Goal: Task Accomplishment & Management: Complete application form

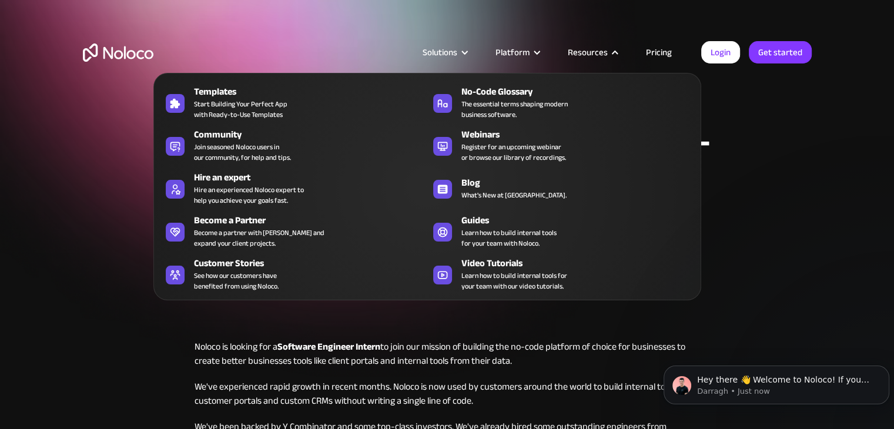
click at [605, 55] on div "Resources" at bounding box center [588, 52] width 40 height 15
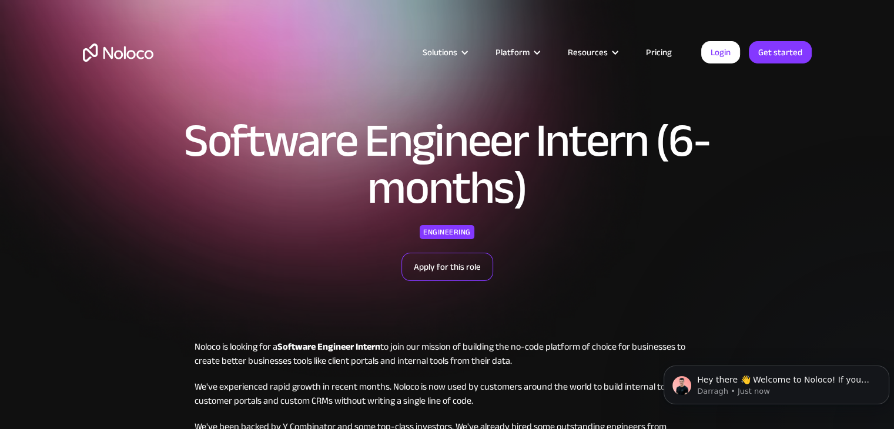
click at [450, 263] on link "Apply for this role" at bounding box center [447, 267] width 92 height 28
click at [782, 383] on p "Hey there 👋 Welcome to Noloco! If you have any questions, just reply to this me…" at bounding box center [785, 380] width 177 height 12
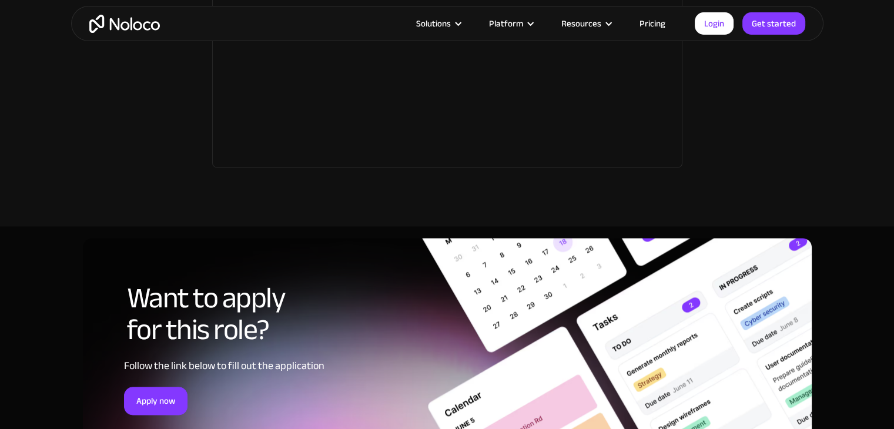
scroll to position [1868, 0]
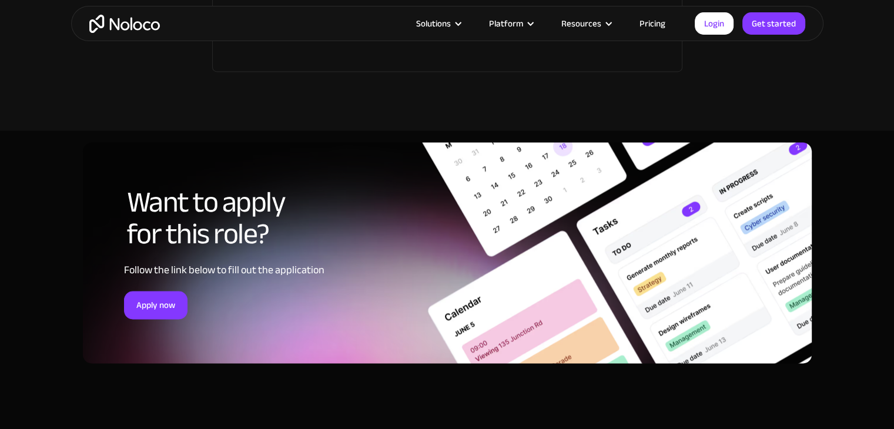
click at [642, 374] on div "Want to apply for this role? Follow the link below to fill out the application …" at bounding box center [447, 264] width 752 height 268
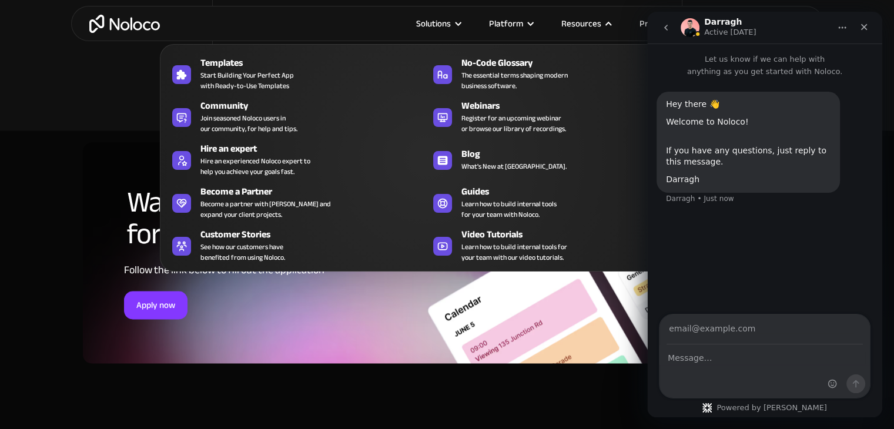
scroll to position [0, 0]
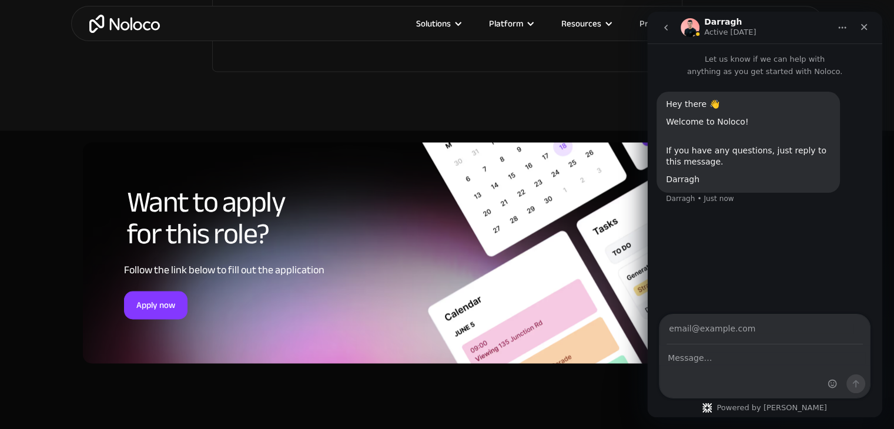
click at [733, 72] on p "Let us know if we can help with anything as you get started with Noloco." at bounding box center [764, 60] width 235 height 34
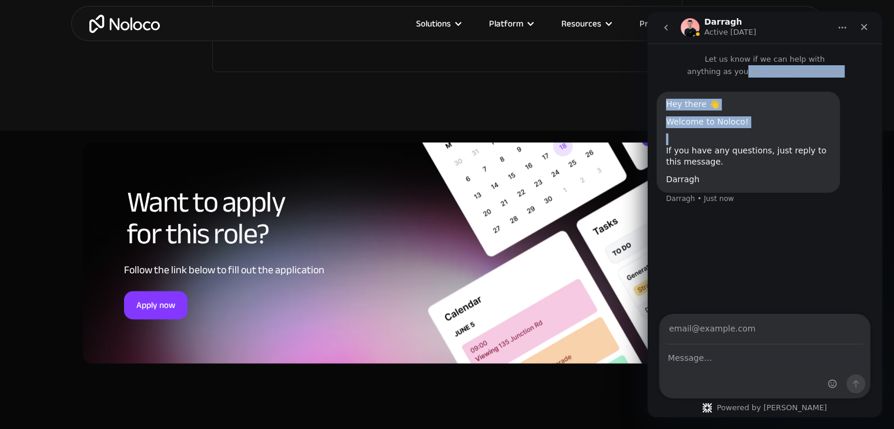
drag, startPoint x: 733, startPoint y: 72, endPoint x: 725, endPoint y: 142, distance: 70.4
click at [725, 142] on div "Let us know if we can help with anything as you get started with Noloco. Hey th…" at bounding box center [764, 184] width 235 height 282
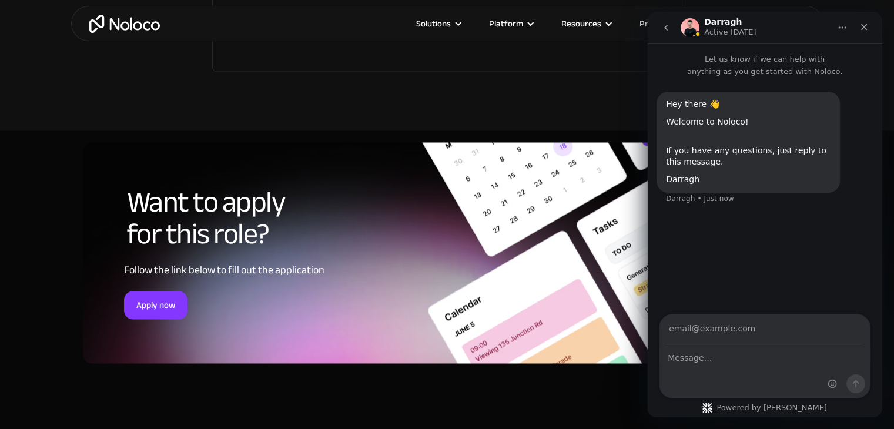
click at [732, 186] on div "Hey there 👋 Welcome to Noloco! If you have any questions, just reply to this me…" at bounding box center [747, 142] width 183 height 101
